Goal: Task Accomplishment & Management: Complete application form

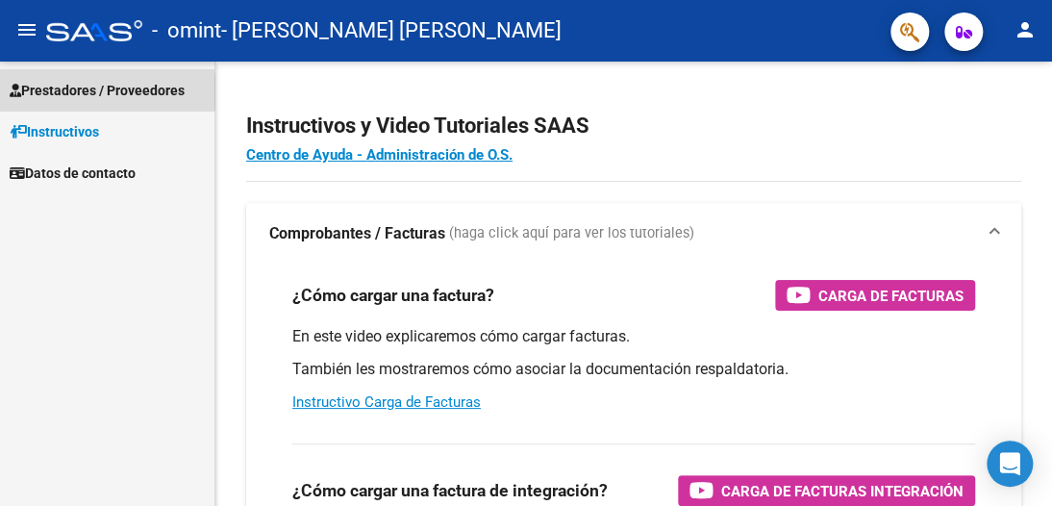
click at [82, 91] on span "Prestadores / Proveedores" at bounding box center [97, 90] width 175 height 21
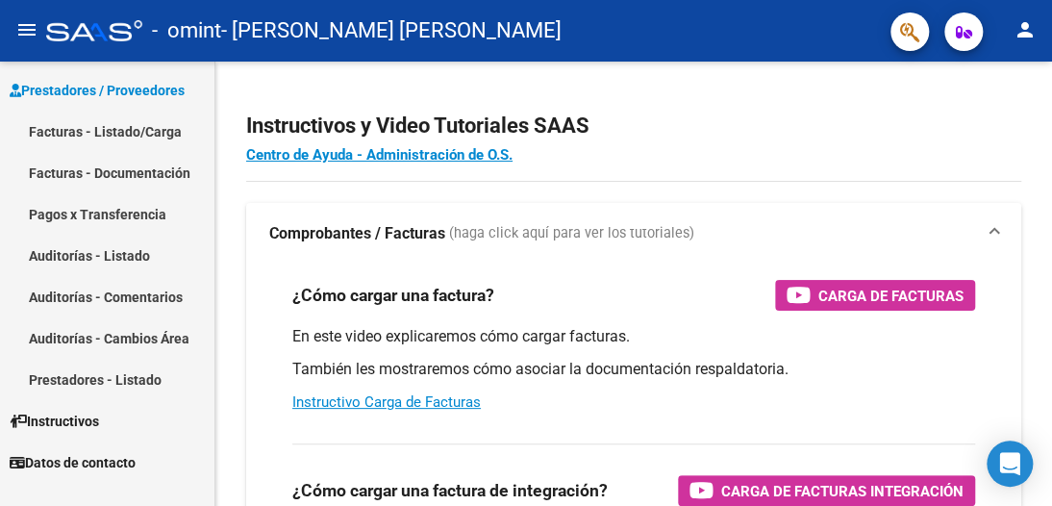
click at [80, 128] on link "Facturas - Listado/Carga" at bounding box center [107, 131] width 214 height 41
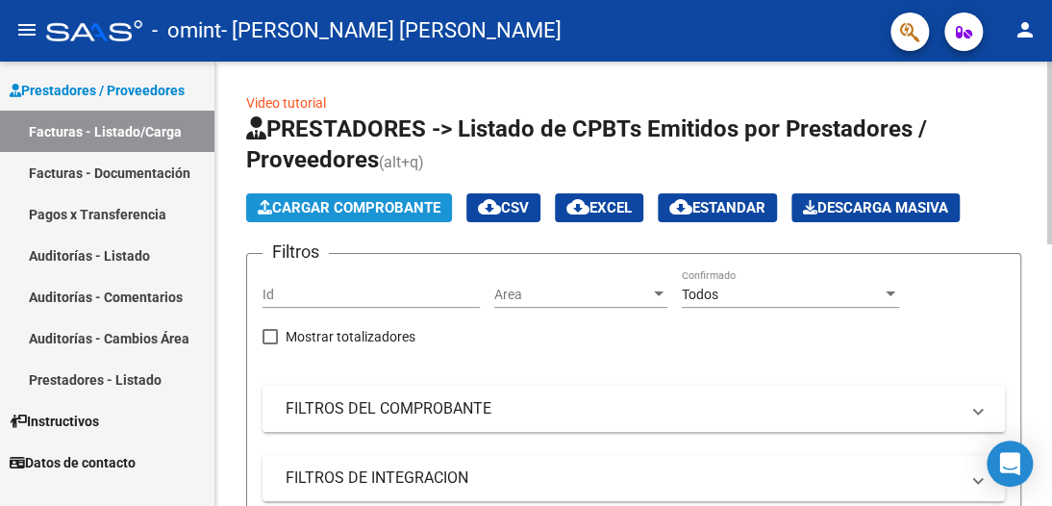
click at [337, 208] on span "Cargar Comprobante" at bounding box center [349, 207] width 183 height 17
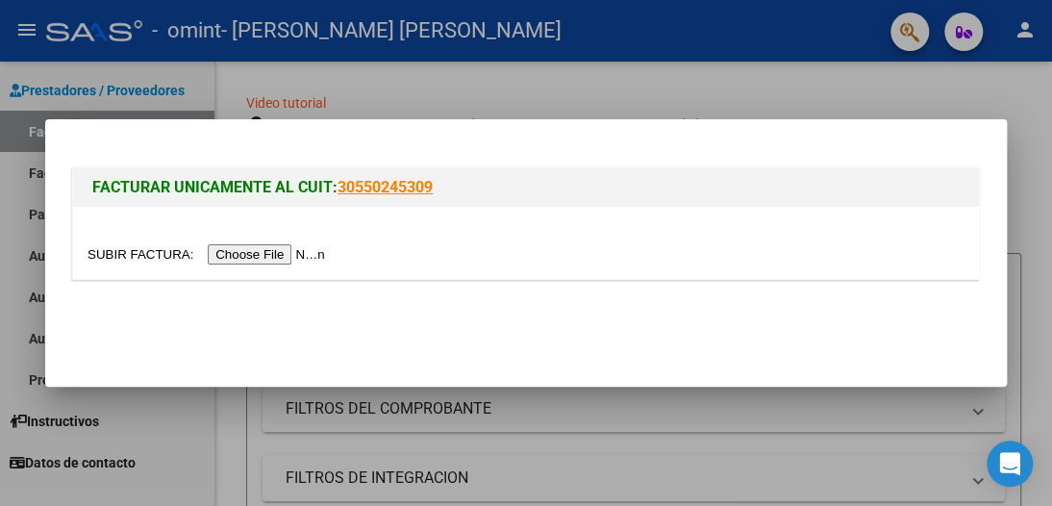
click at [262, 255] on input "file" at bounding box center [208, 254] width 243 height 20
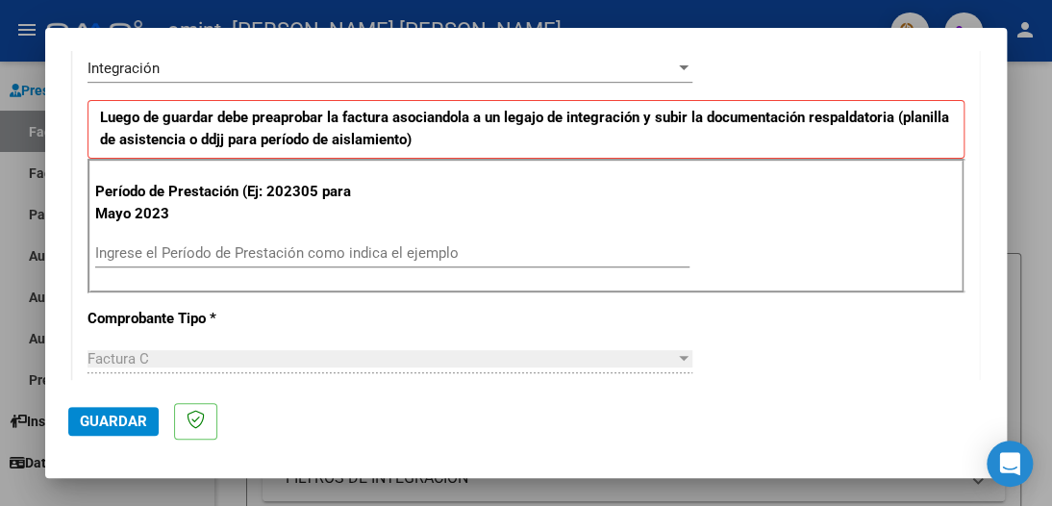
scroll to position [481, 0]
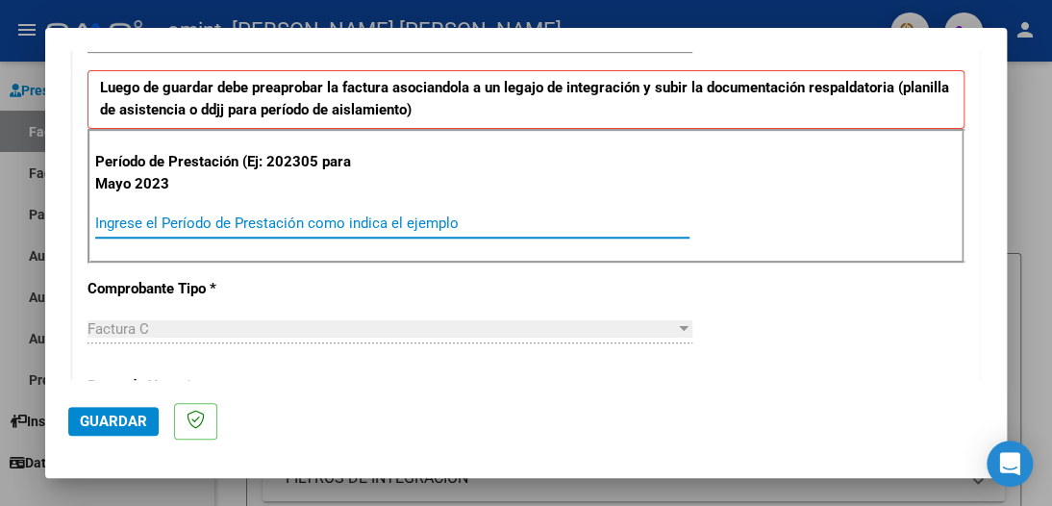
click at [167, 220] on input "Ingrese el Período de Prestación como indica el ejemplo" at bounding box center [392, 222] width 594 height 17
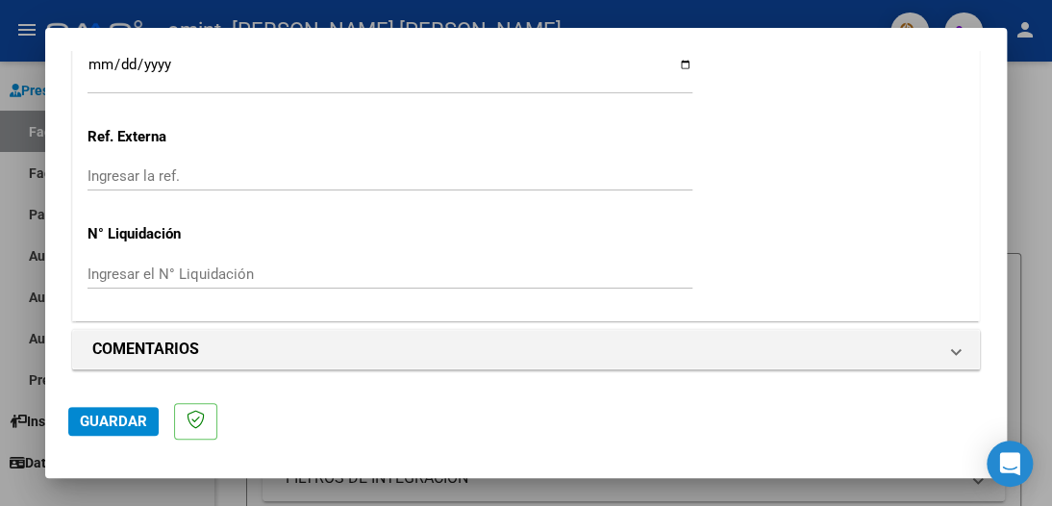
scroll to position [1383, 0]
type input "202507"
click at [122, 420] on span "Guardar" at bounding box center [113, 420] width 67 height 17
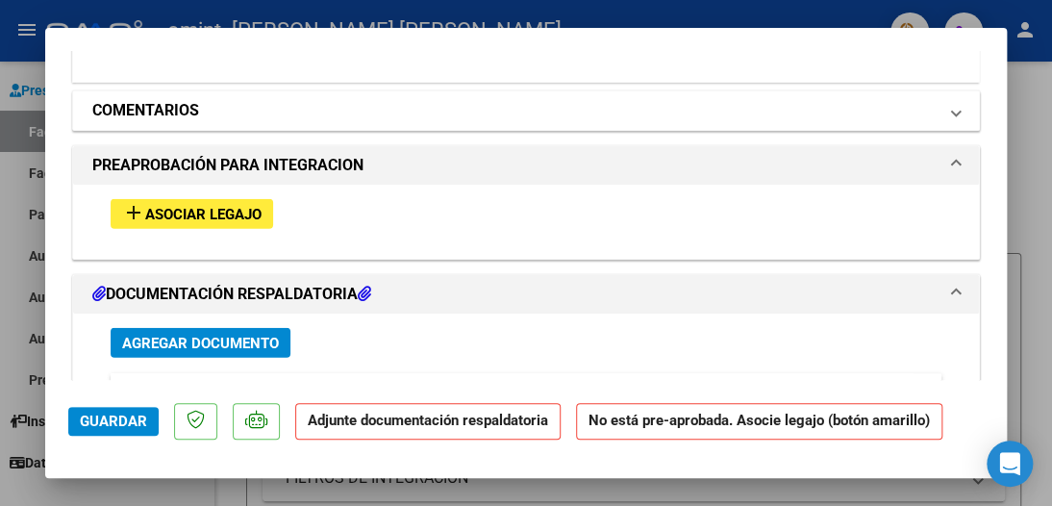
scroll to position [1731, 0]
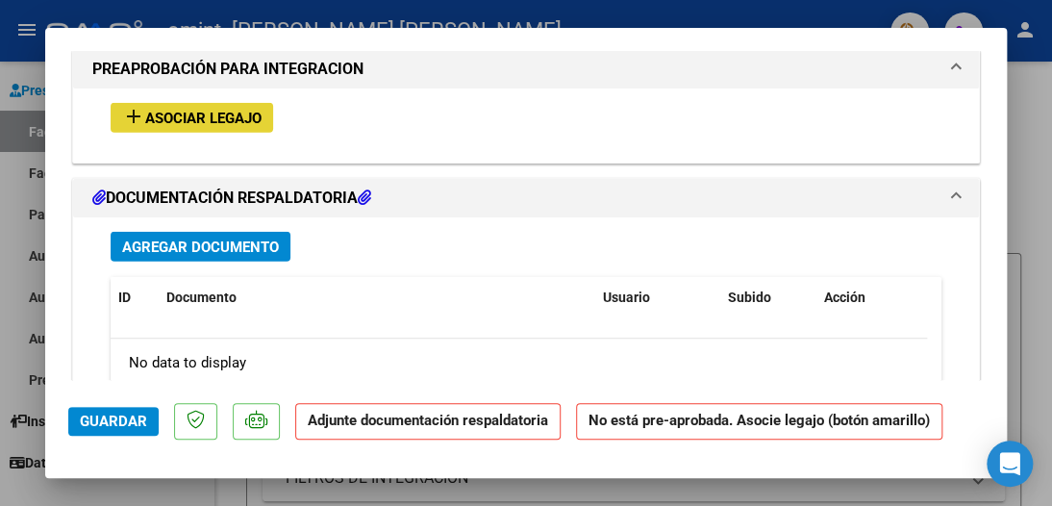
click at [191, 115] on span "Asociar Legajo" at bounding box center [203, 118] width 116 height 17
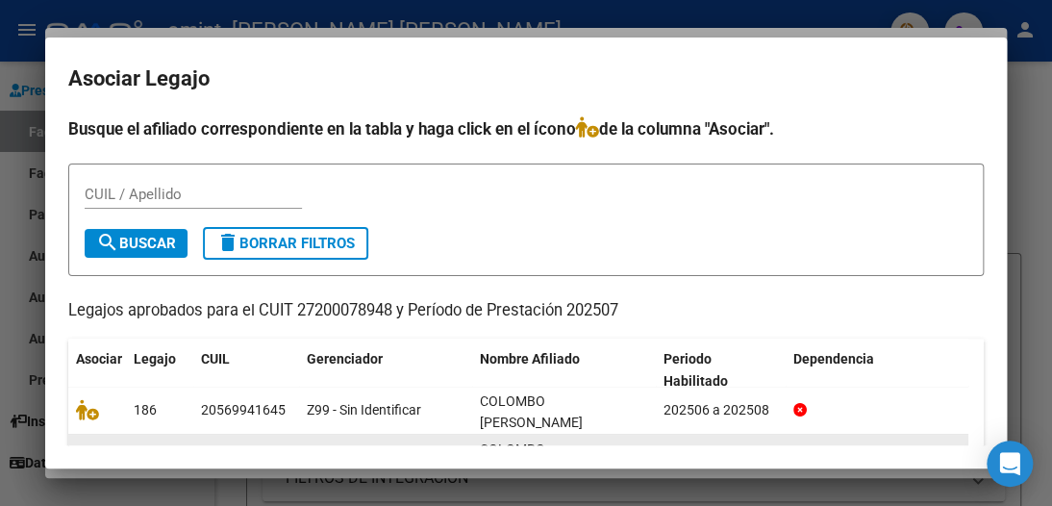
click at [573, 441] on span "COLOMBO [PERSON_NAME]" at bounding box center [531, 459] width 103 height 37
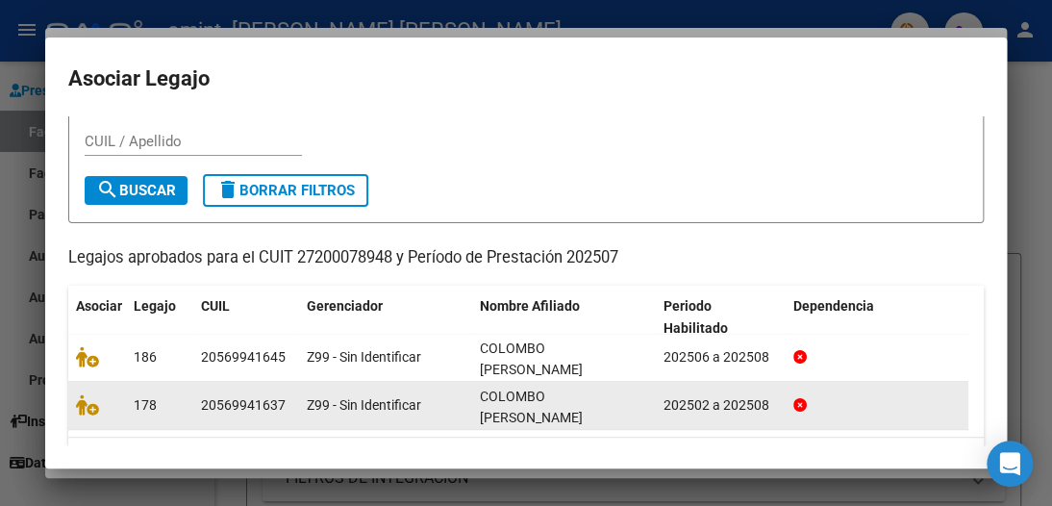
scroll to position [71, 0]
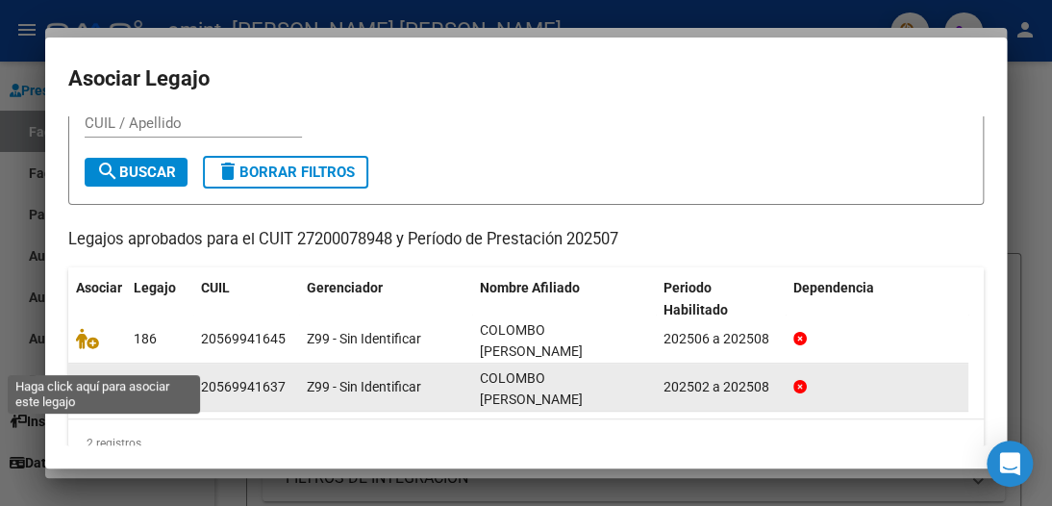
click at [84, 376] on icon at bounding box center [87, 386] width 23 height 21
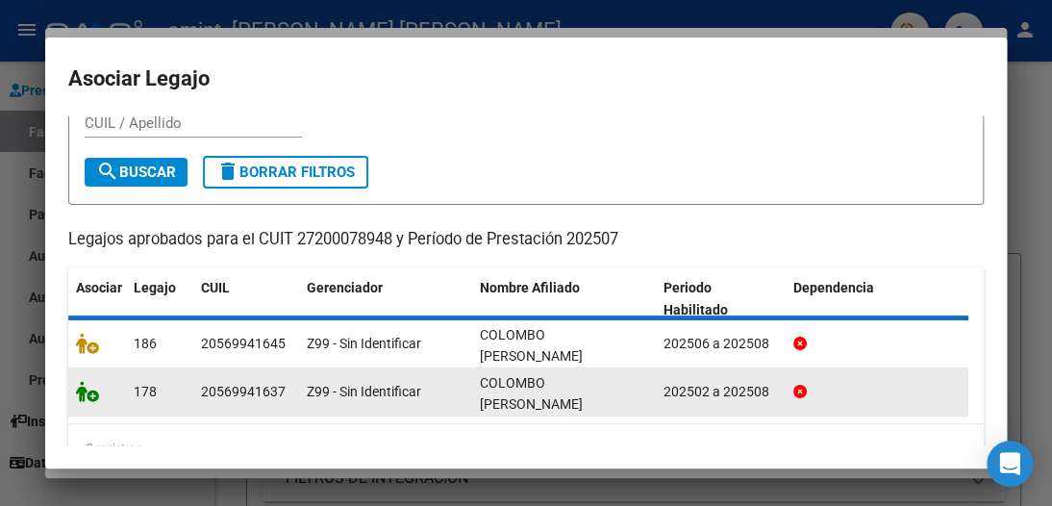
scroll to position [85, 0]
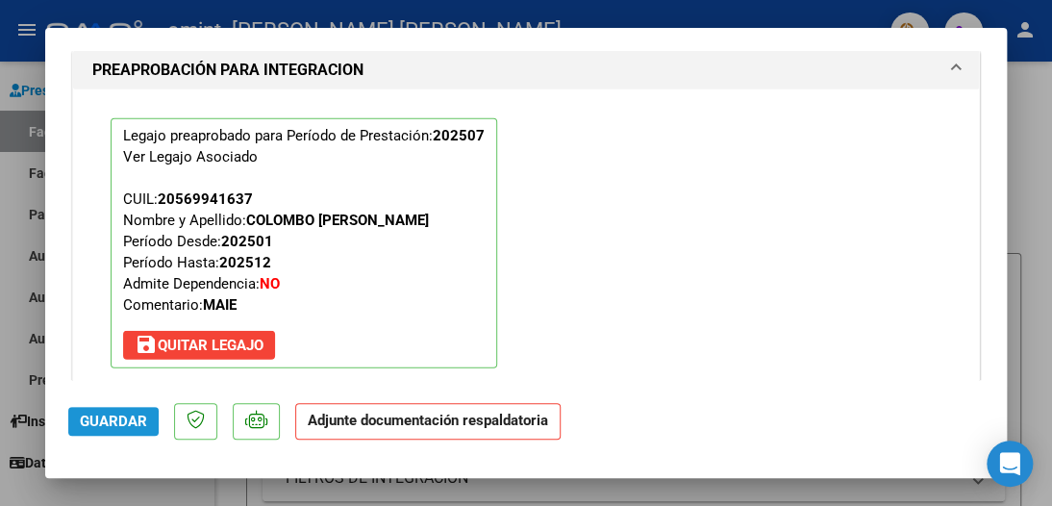
click at [116, 425] on span "Guardar" at bounding box center [113, 420] width 67 height 17
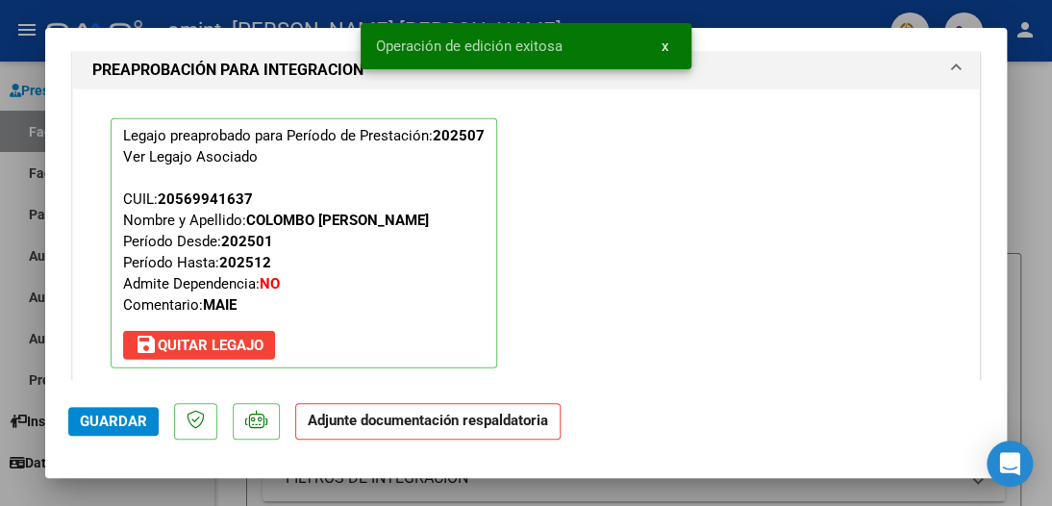
click at [131, 416] on span "Guardar" at bounding box center [113, 420] width 67 height 17
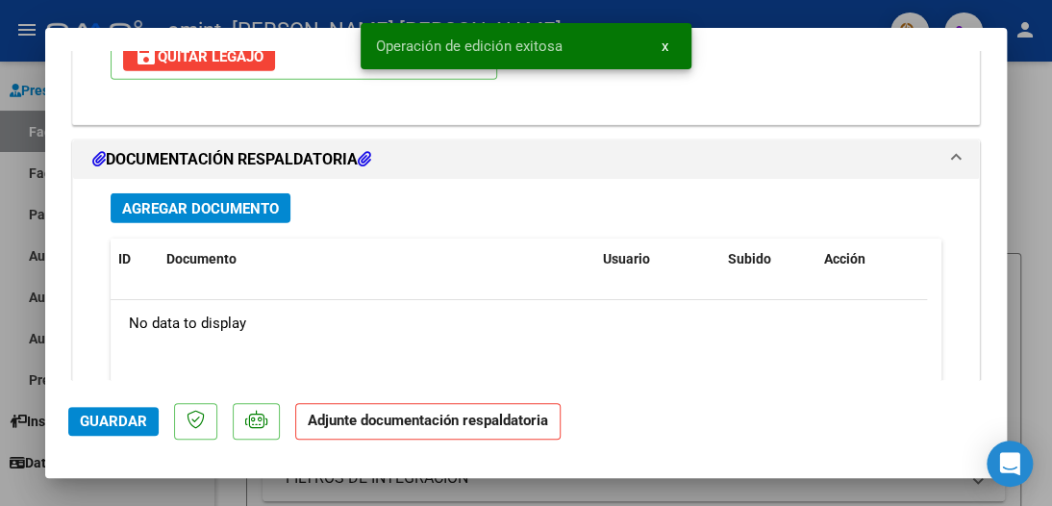
scroll to position [2069, 0]
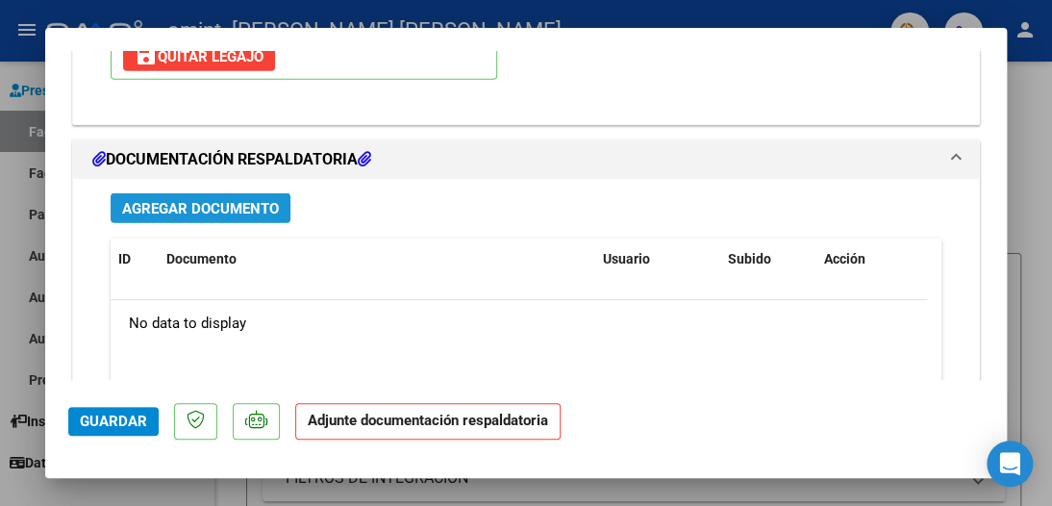
click at [160, 202] on span "Agregar Documento" at bounding box center [200, 208] width 157 height 17
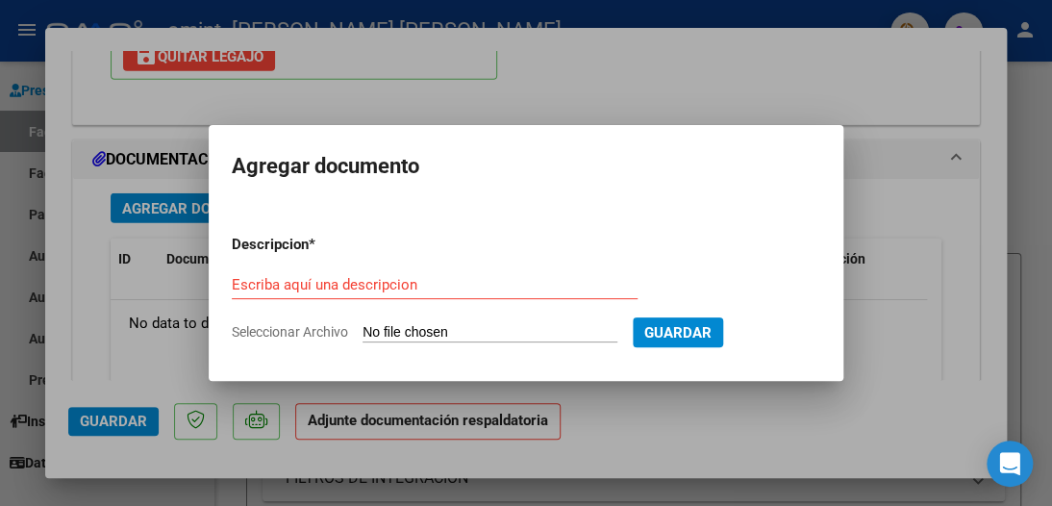
click at [302, 332] on span "Seleccionar Archivo" at bounding box center [290, 331] width 116 height 15
click at [362, 332] on input "Seleccionar Archivo" at bounding box center [489, 333] width 255 height 18
type input "C:\fakepath\planilla [PERSON_NAME].jpeg"
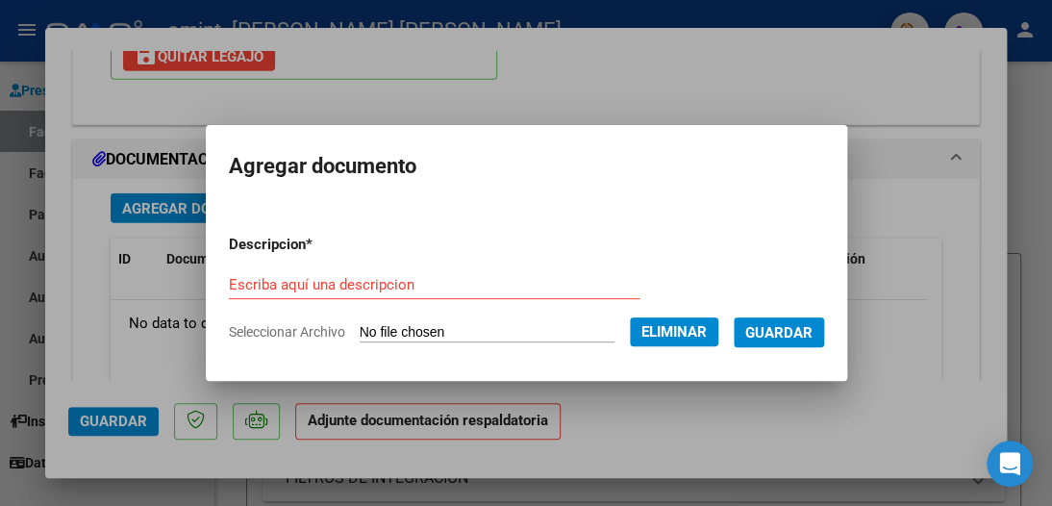
click at [786, 329] on span "Guardar" at bounding box center [778, 332] width 67 height 17
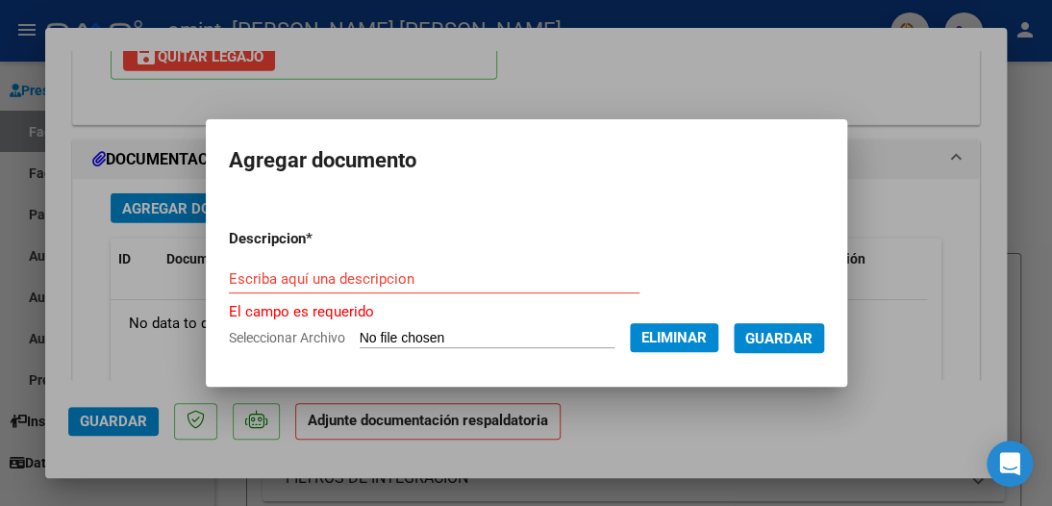
click at [309, 279] on input "Escriba aquí una descripcion" at bounding box center [434, 278] width 411 height 17
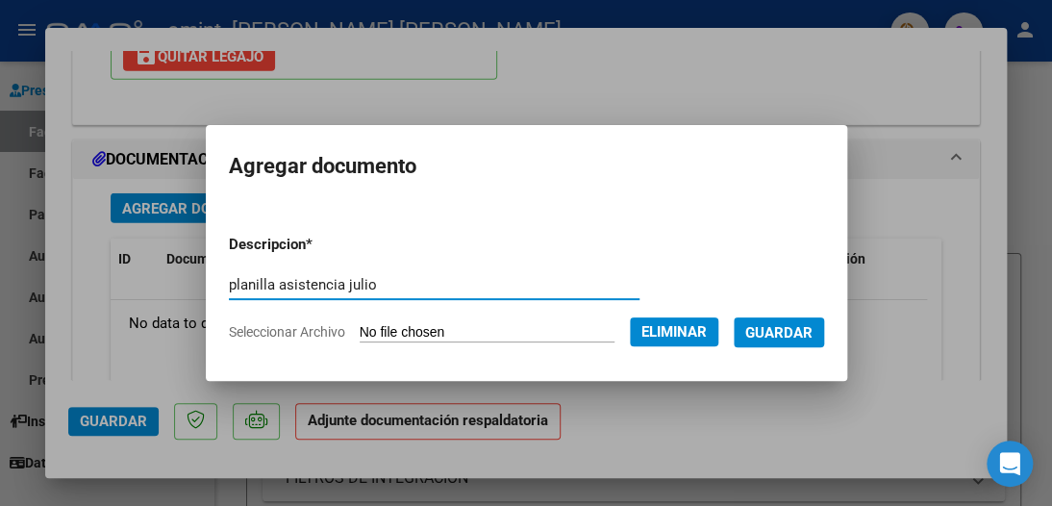
type input "planilla asistencia julio"
click at [792, 327] on span "Guardar" at bounding box center [778, 332] width 67 height 17
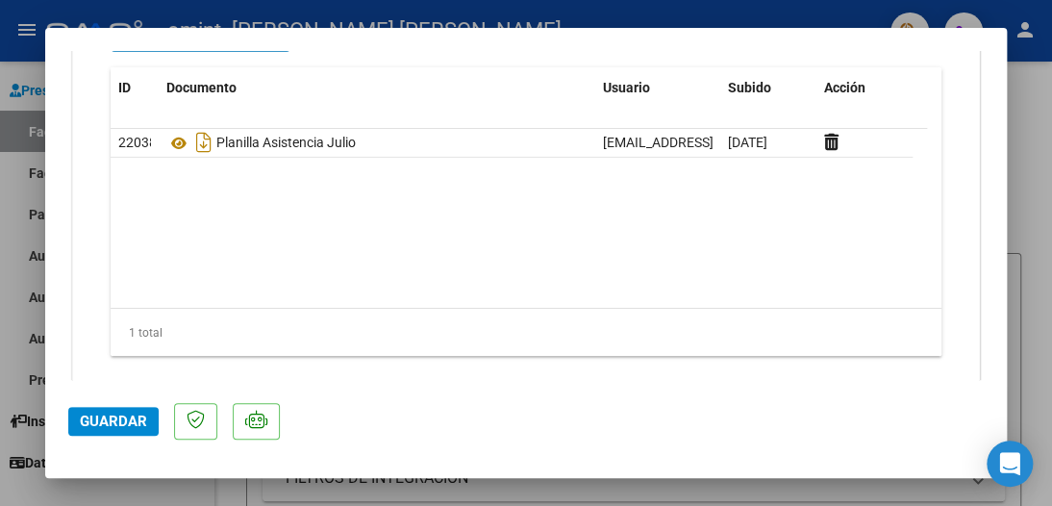
scroll to position [2261, 0]
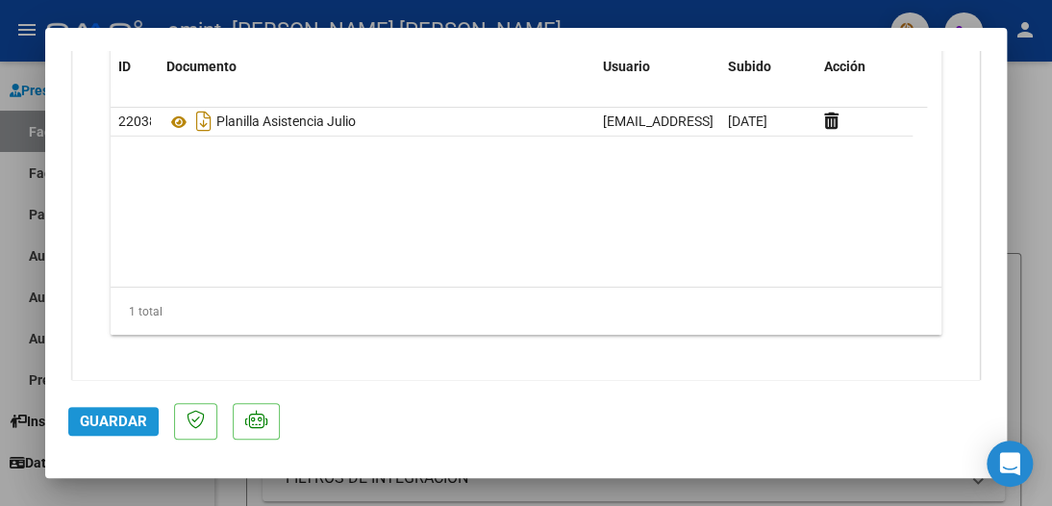
click at [115, 422] on span "Guardar" at bounding box center [113, 420] width 67 height 17
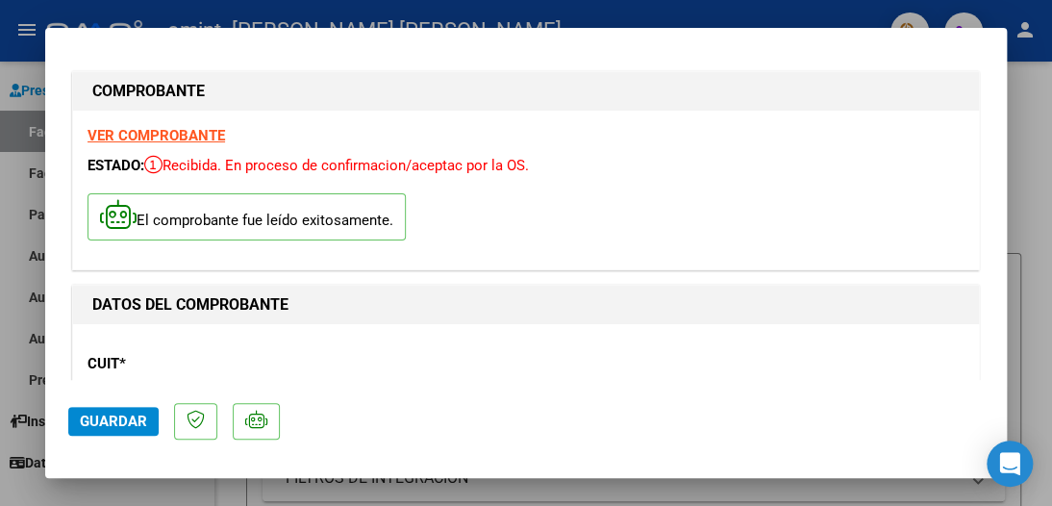
scroll to position [0, 0]
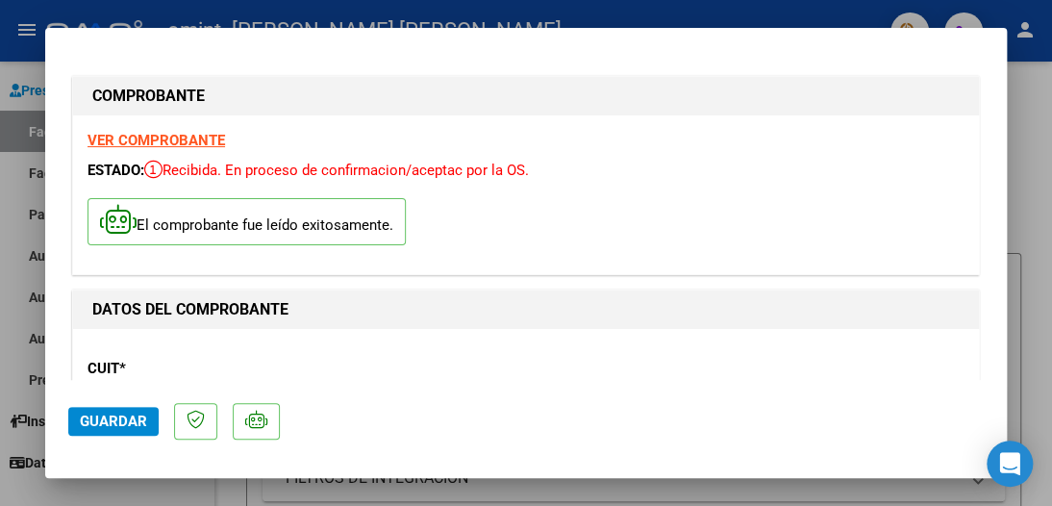
click at [713, 17] on div at bounding box center [526, 253] width 1052 height 506
type input "$ 0,00"
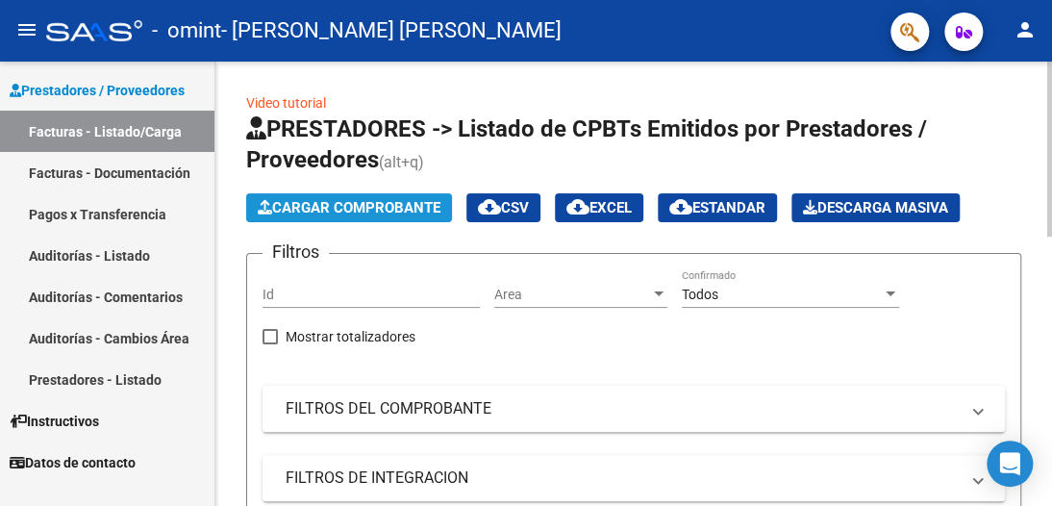
click at [339, 205] on span "Cargar Comprobante" at bounding box center [349, 207] width 183 height 17
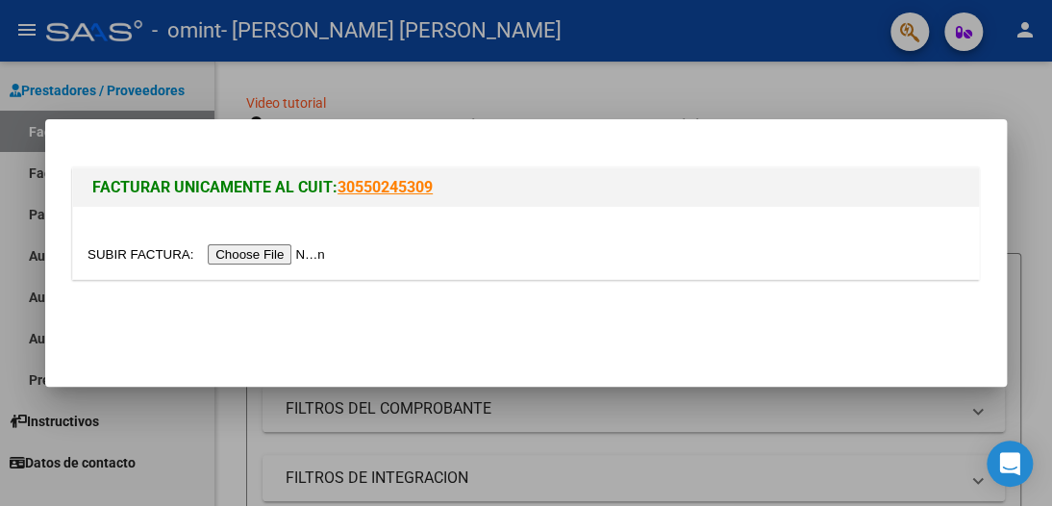
click at [290, 256] on input "file" at bounding box center [208, 254] width 243 height 20
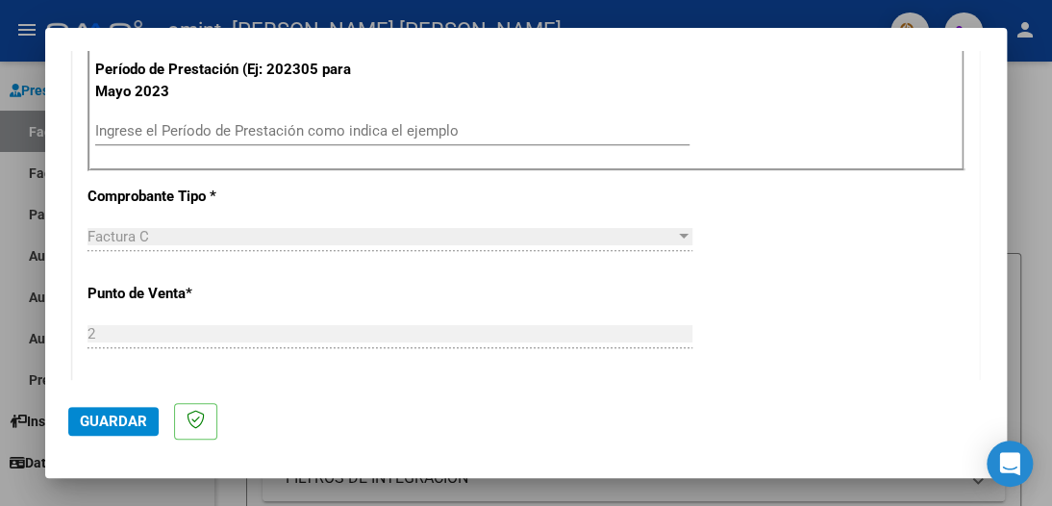
scroll to position [577, 0]
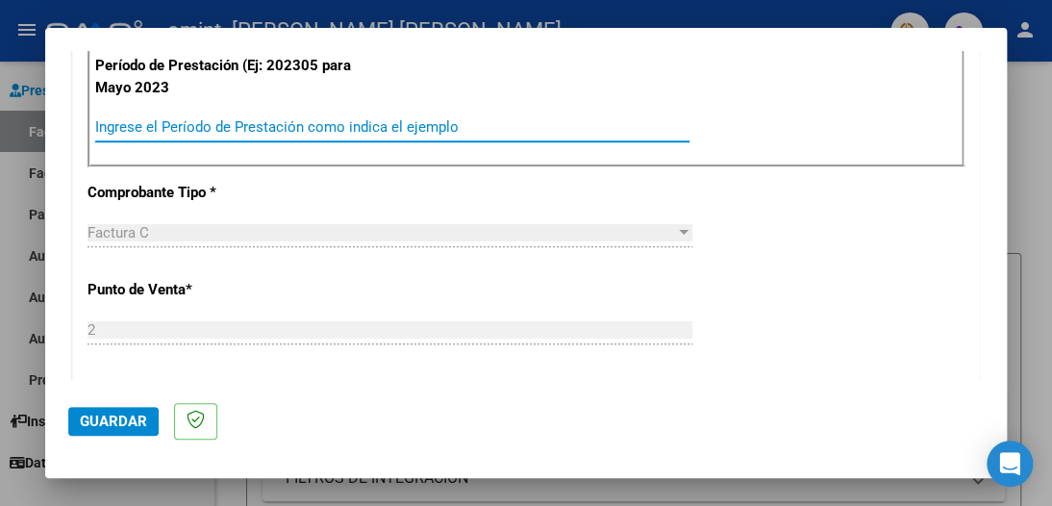
click at [188, 130] on input "Ingrese el Período de Prestación como indica el ejemplo" at bounding box center [392, 126] width 594 height 17
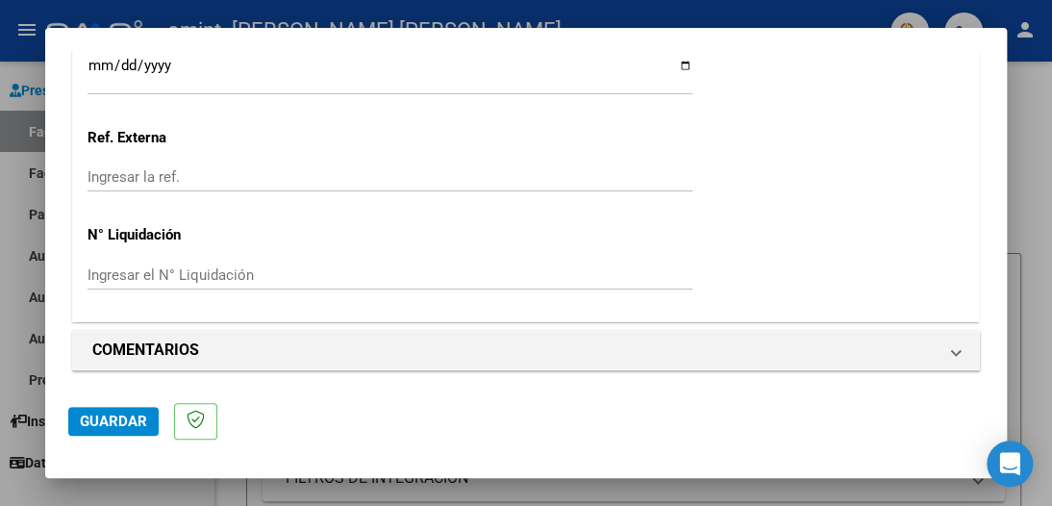
scroll to position [1383, 0]
type input "202507"
click at [114, 419] on span "Guardar" at bounding box center [113, 420] width 67 height 17
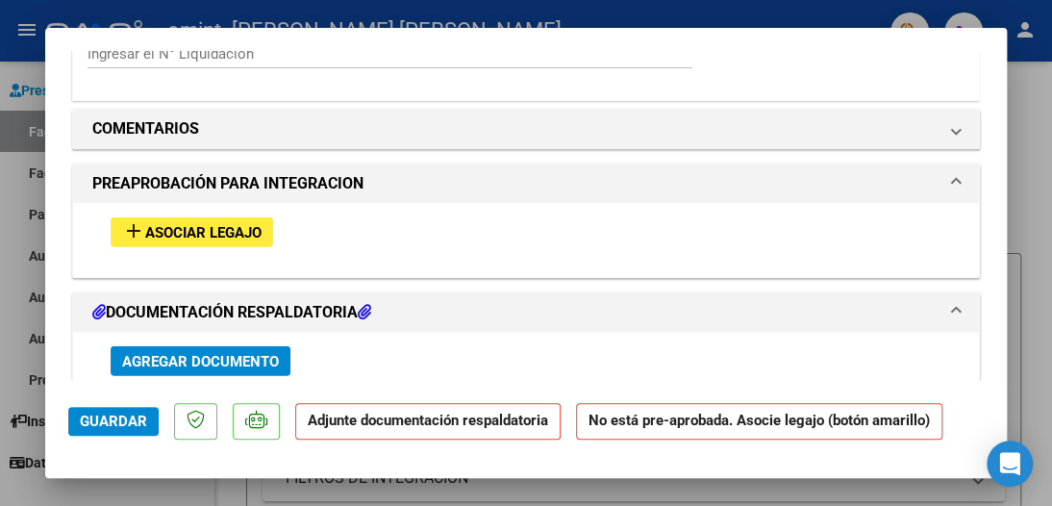
scroll to position [1635, 0]
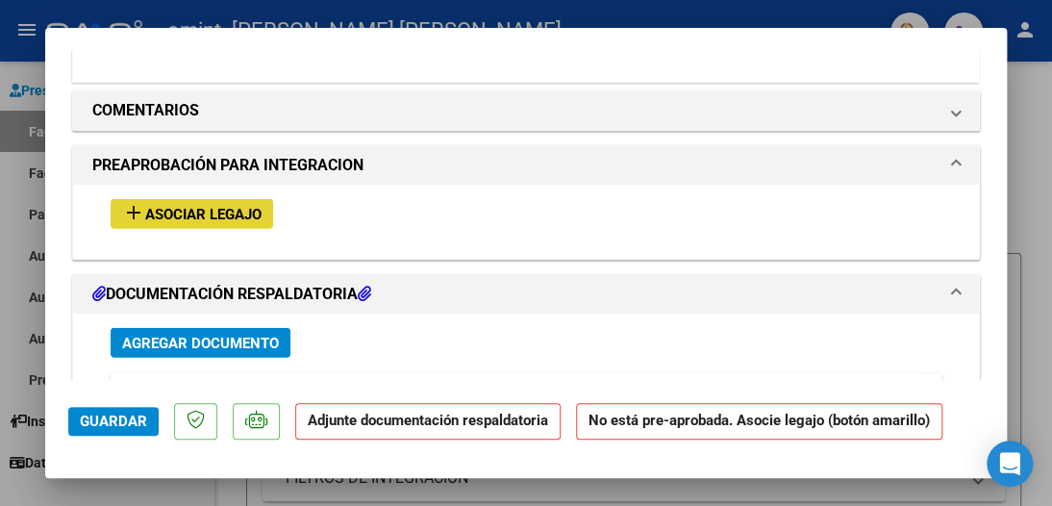
click at [153, 212] on span "Asociar Legajo" at bounding box center [203, 214] width 116 height 17
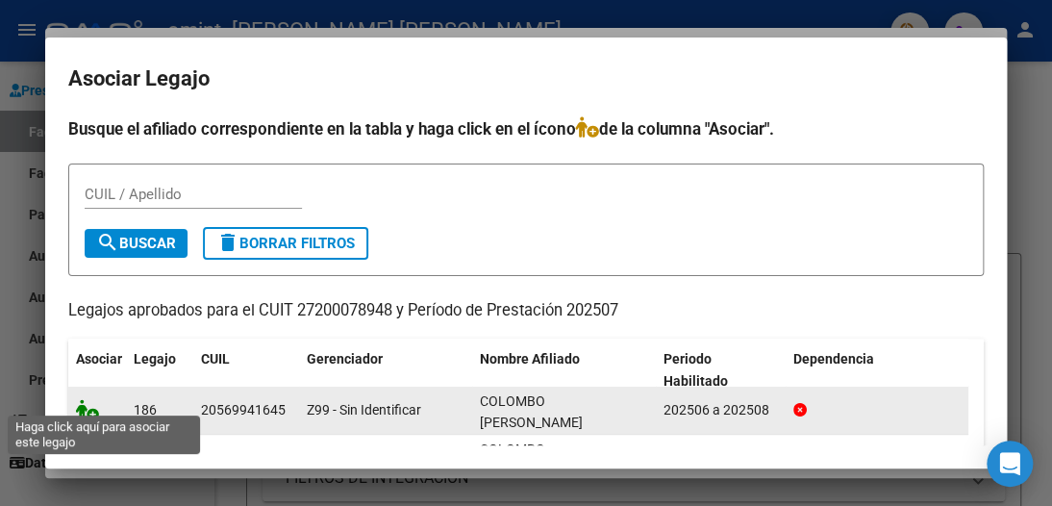
click at [79, 401] on icon at bounding box center [87, 409] width 23 height 21
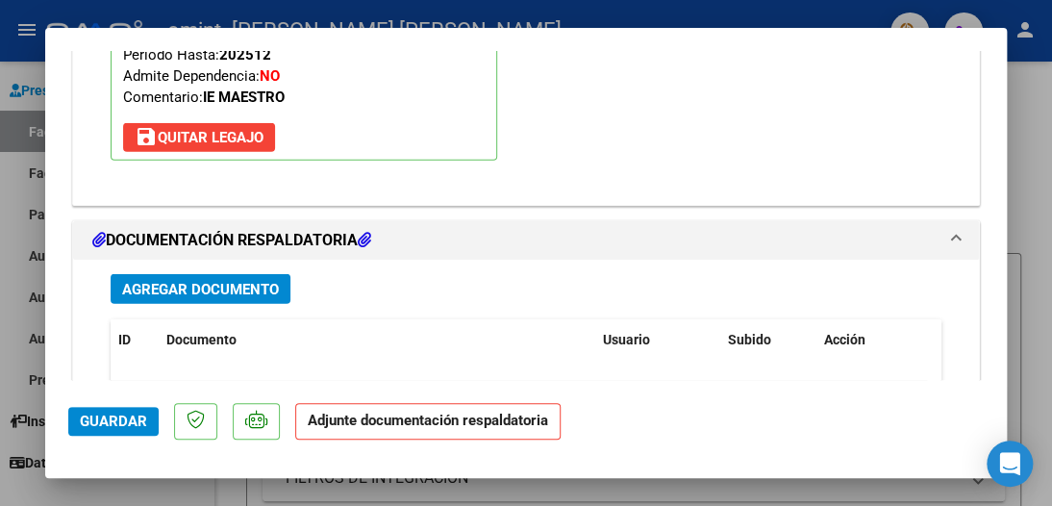
scroll to position [1985, 0]
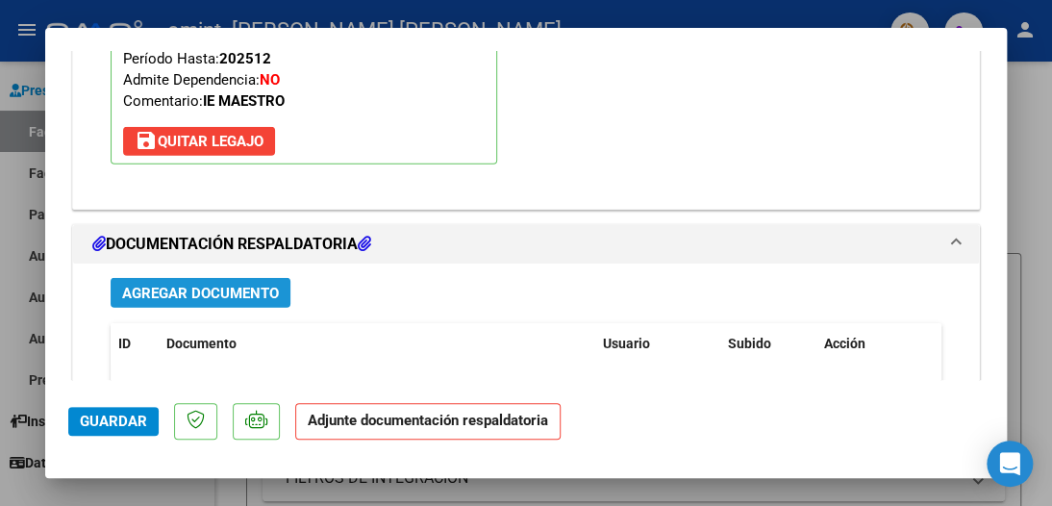
click at [220, 288] on span "Agregar Documento" at bounding box center [200, 293] width 157 height 17
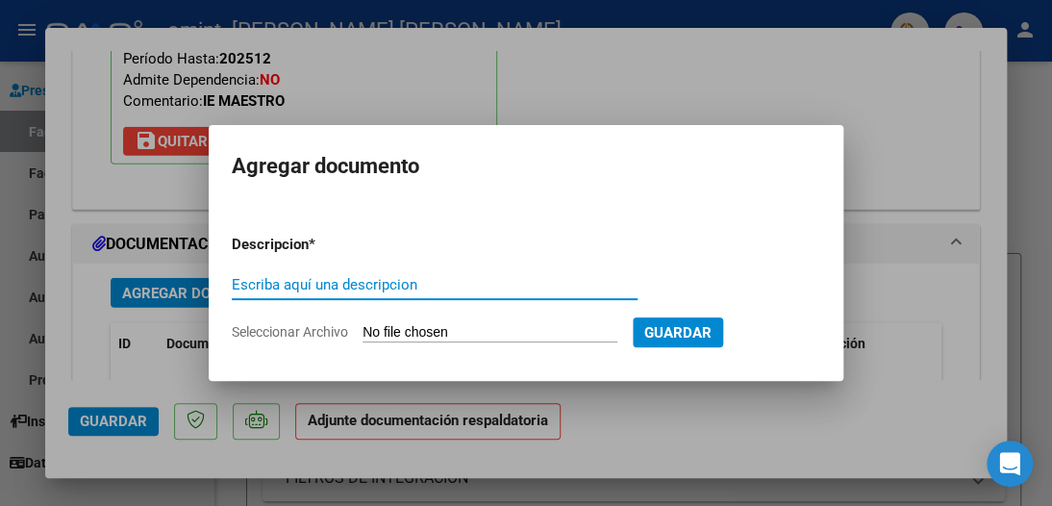
click at [242, 284] on input "Escriba aquí una descripcion" at bounding box center [435, 284] width 406 height 17
type input "planilla asistencia julio"
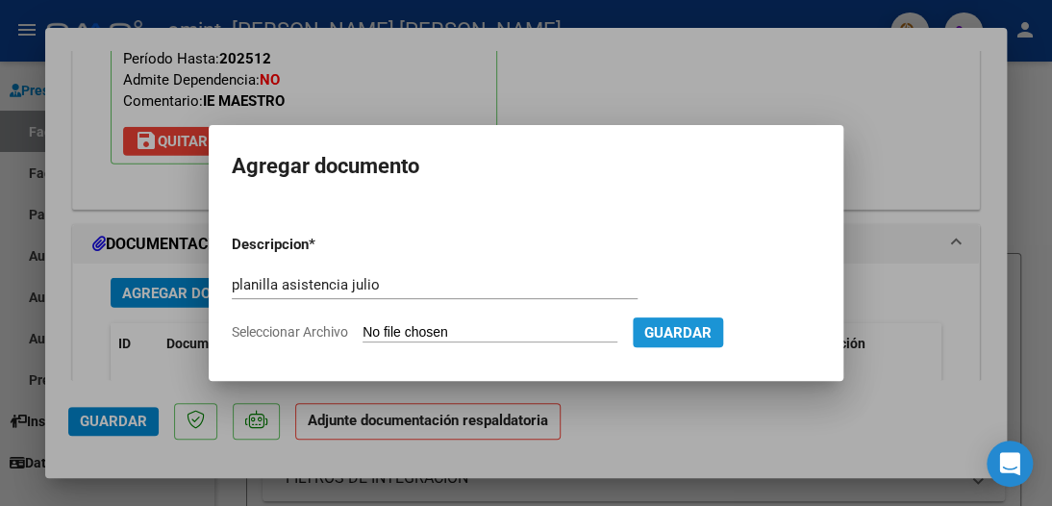
click at [712, 329] on span "Guardar" at bounding box center [677, 332] width 67 height 17
click at [491, 333] on input "Seleccionar Archivo" at bounding box center [489, 333] width 255 height 18
type input "C:\fakepath\planilla [PERSON_NAME].jpeg"
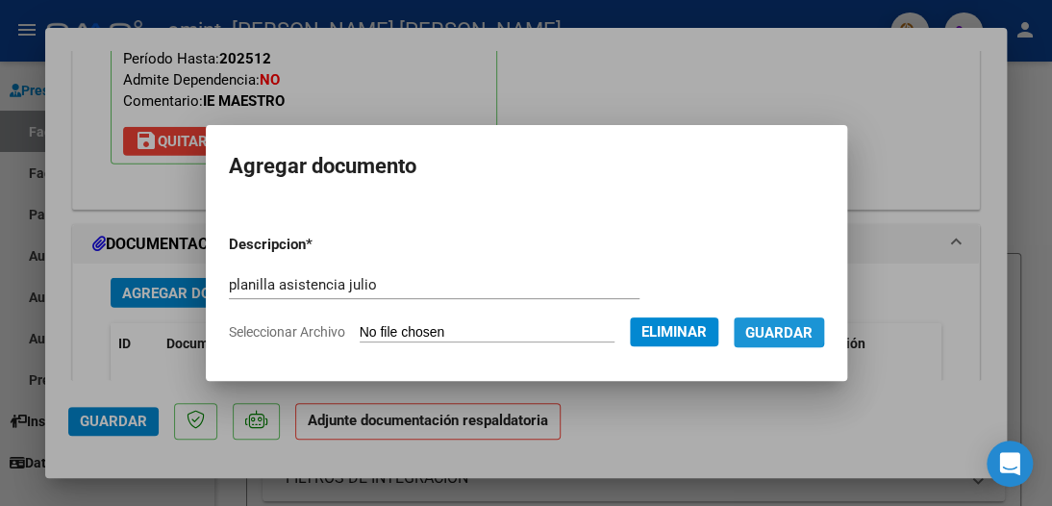
click at [773, 324] on span "Guardar" at bounding box center [778, 332] width 67 height 17
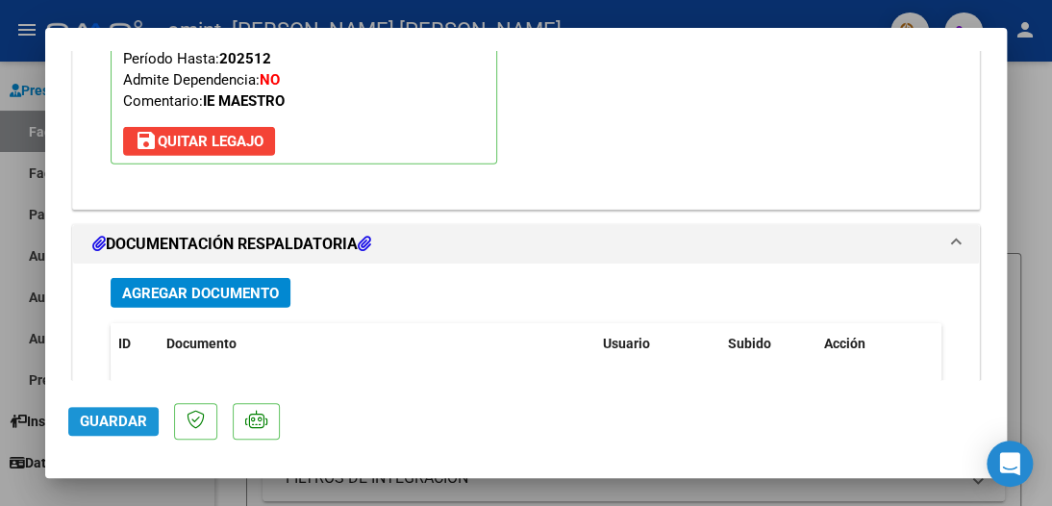
click at [107, 424] on span "Guardar" at bounding box center [113, 420] width 67 height 17
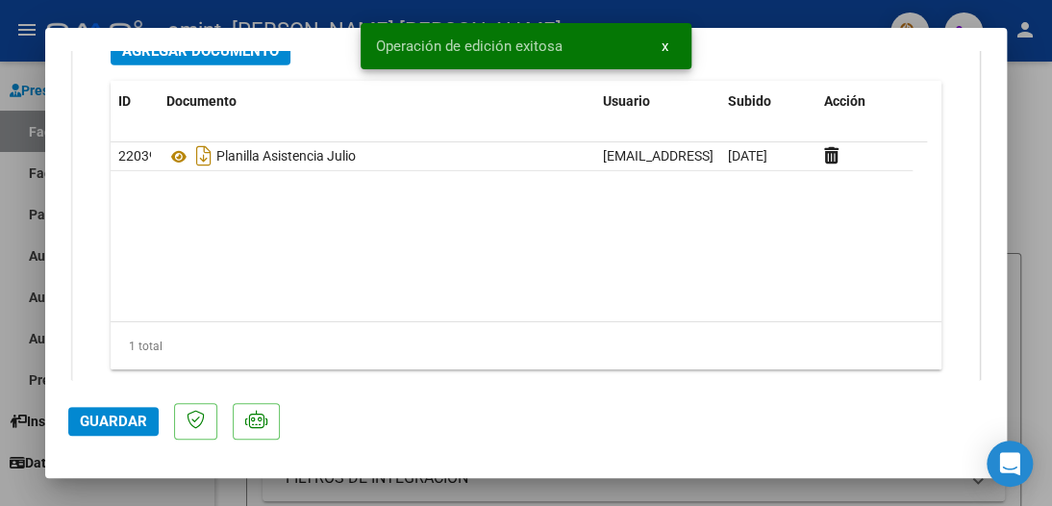
scroll to position [2273, 0]
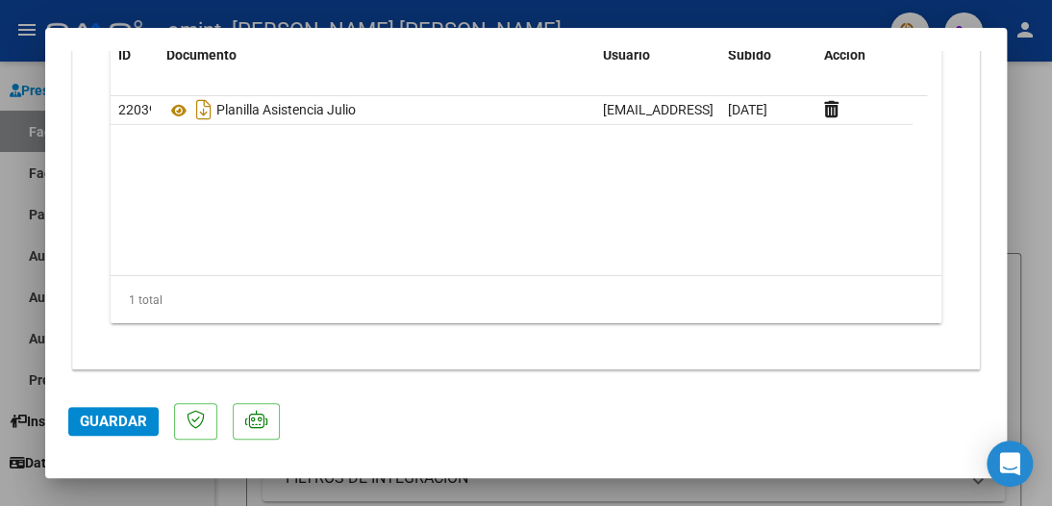
click at [99, 420] on span "Guardar" at bounding box center [113, 420] width 67 height 17
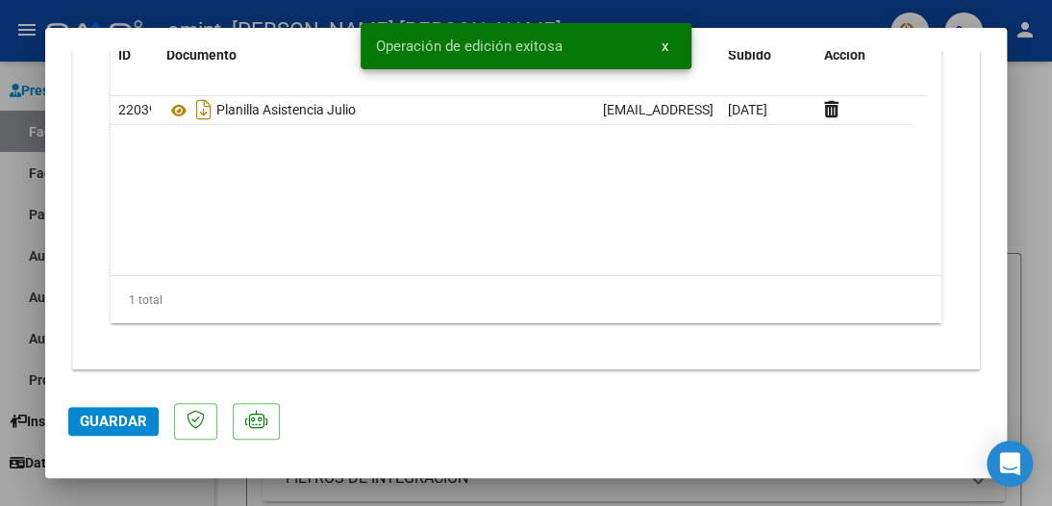
click at [41, 3] on div at bounding box center [526, 253] width 1052 height 506
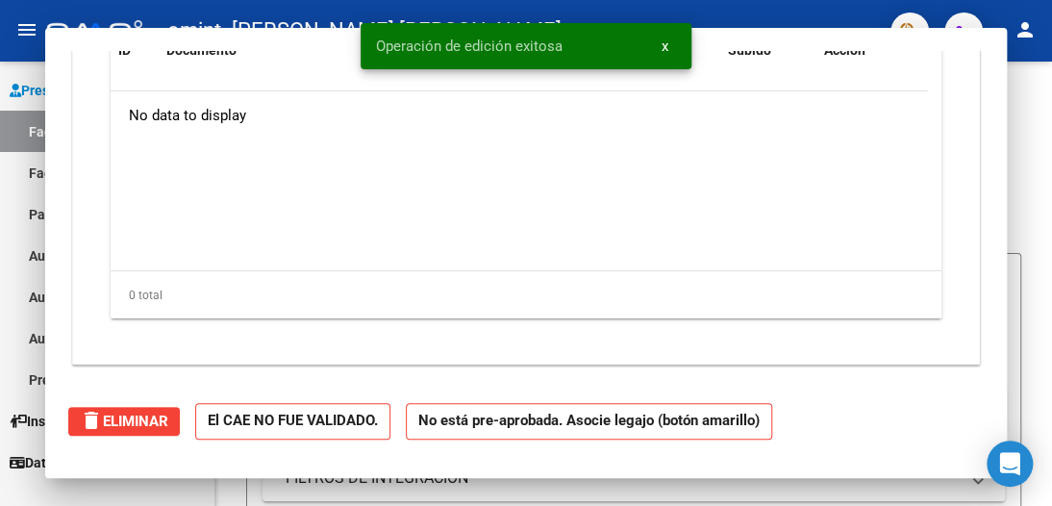
scroll to position [0, 0]
